Goal: Task Accomplishment & Management: Manage account settings

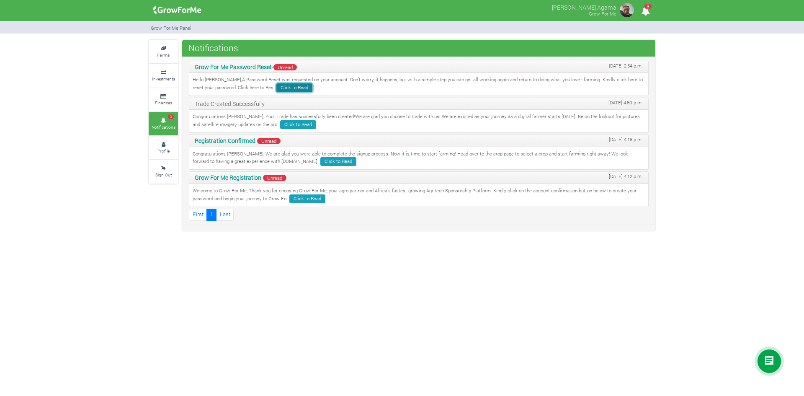
click at [276, 87] on link "Click to Read" at bounding box center [294, 87] width 36 height 9
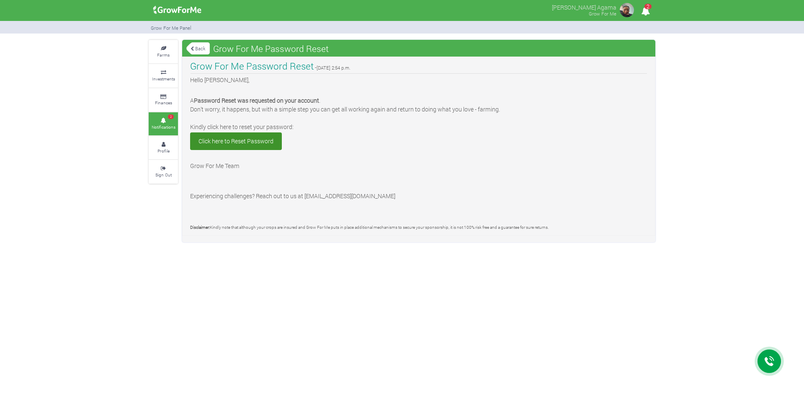
click at [200, 46] on link "Back" at bounding box center [197, 48] width 23 height 14
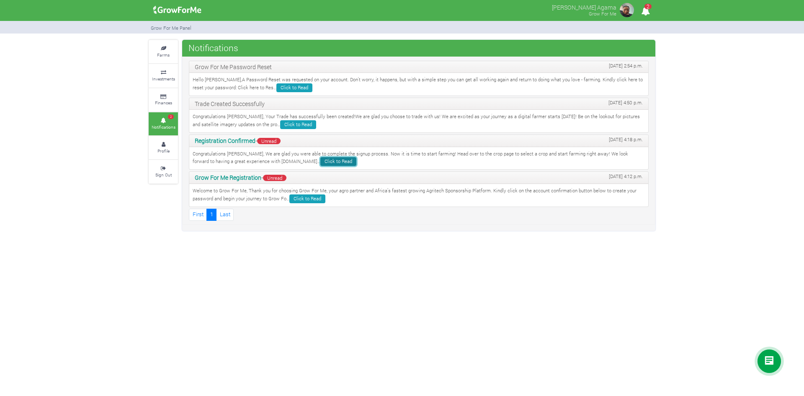
click at [320, 160] on link "Click to Read" at bounding box center [338, 161] width 36 height 9
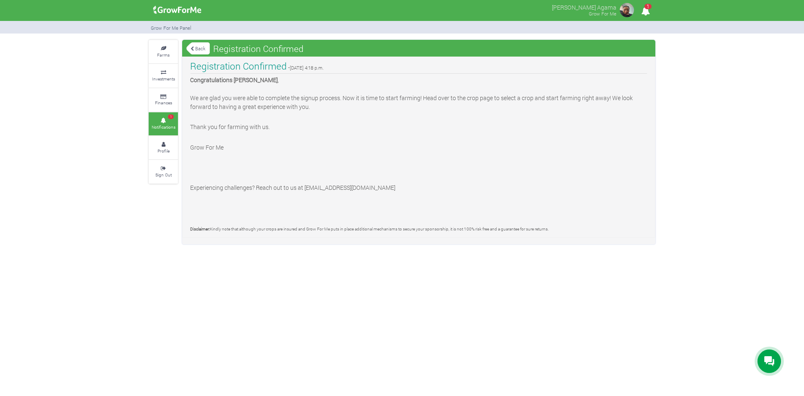
click at [197, 45] on link "Back" at bounding box center [197, 48] width 23 height 14
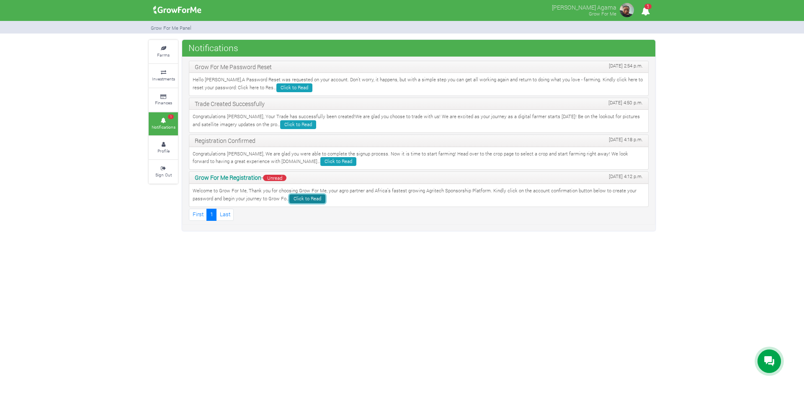
click at [304, 199] on link "Click to Read" at bounding box center [307, 198] width 36 height 9
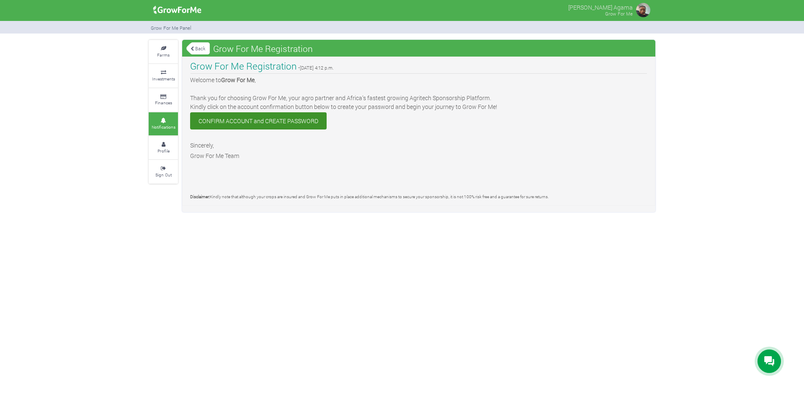
click at [192, 44] on link "Back" at bounding box center [197, 48] width 23 height 14
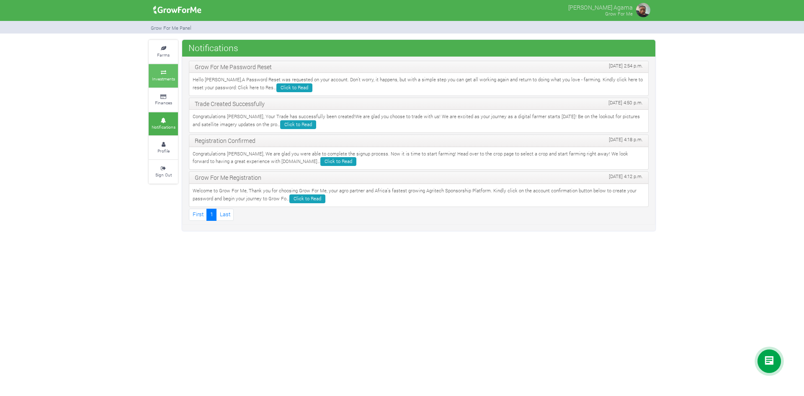
click at [164, 67] on link "Investments" at bounding box center [163, 75] width 29 height 23
